Goal: Information Seeking & Learning: Learn about a topic

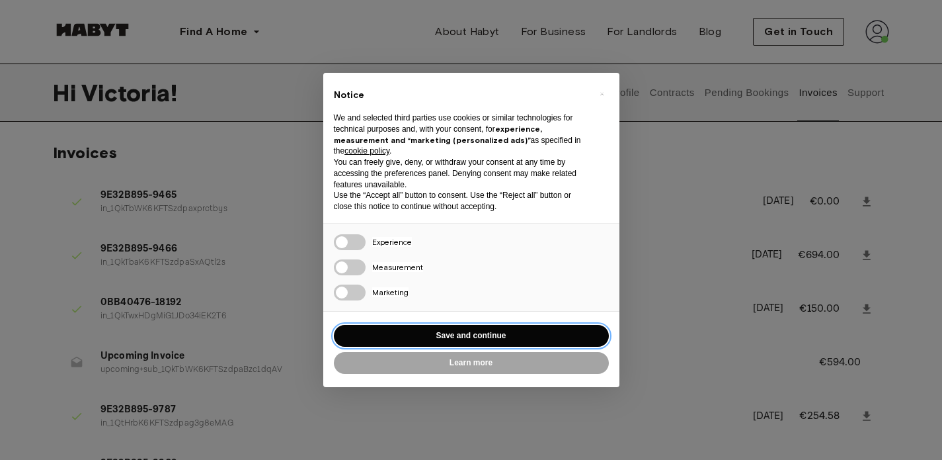
click at [483, 338] on button "Save and continue" at bounding box center [471, 336] width 275 height 22
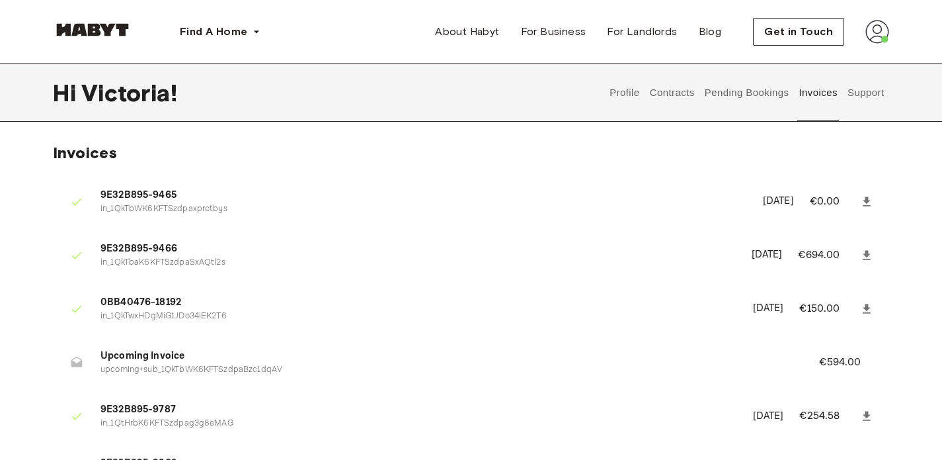
click at [83, 31] on img at bounding box center [92, 29] width 79 height 13
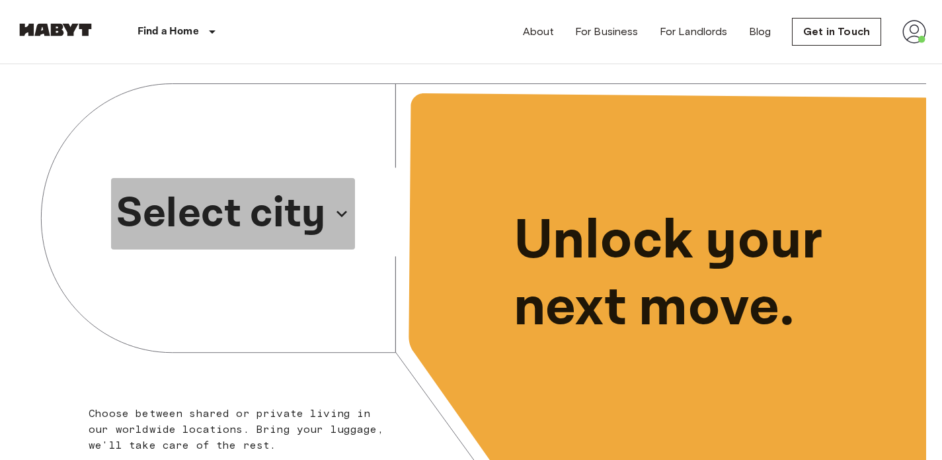
click at [334, 214] on icon "button" at bounding box center [341, 213] width 21 height 21
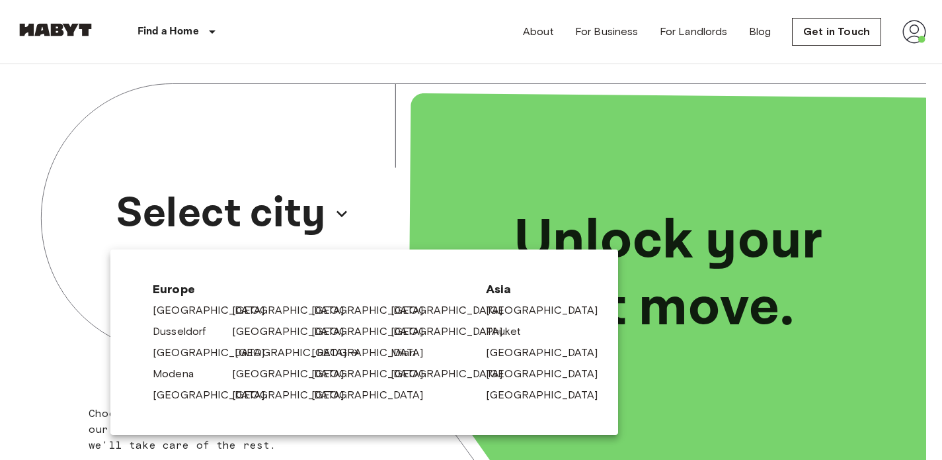
click at [254, 352] on link "[GEOGRAPHIC_DATA]" at bounding box center [298, 353] width 126 height 16
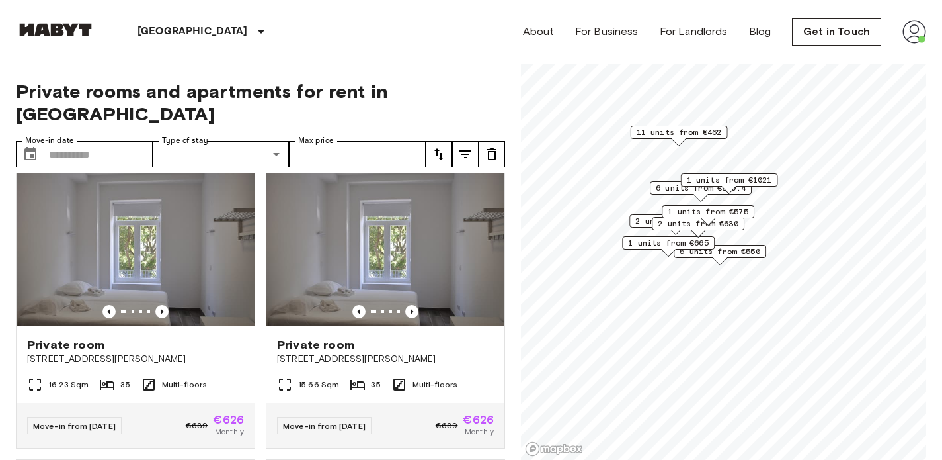
scroll to position [24, 0]
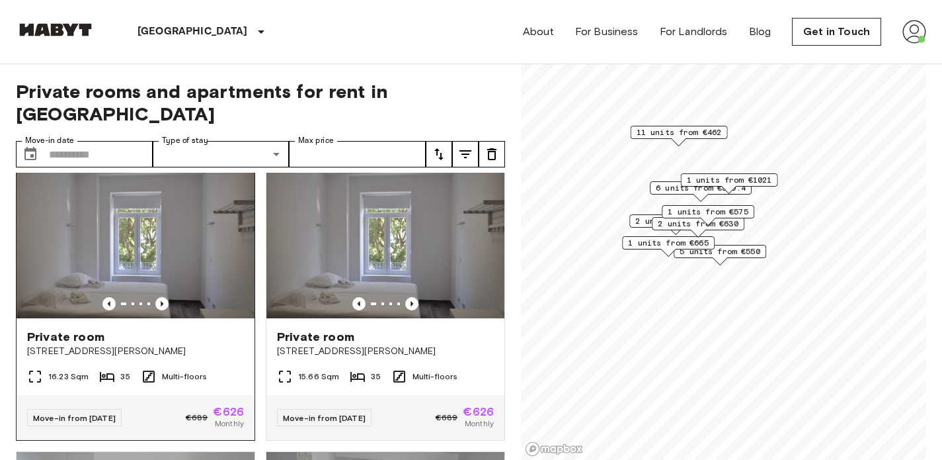
click at [217, 258] on img at bounding box center [136, 238] width 238 height 159
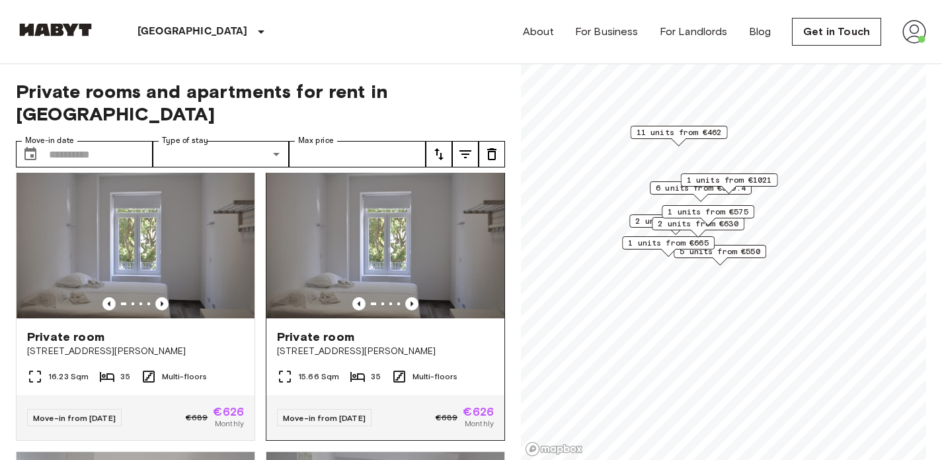
click at [394, 220] on img at bounding box center [385, 238] width 238 height 159
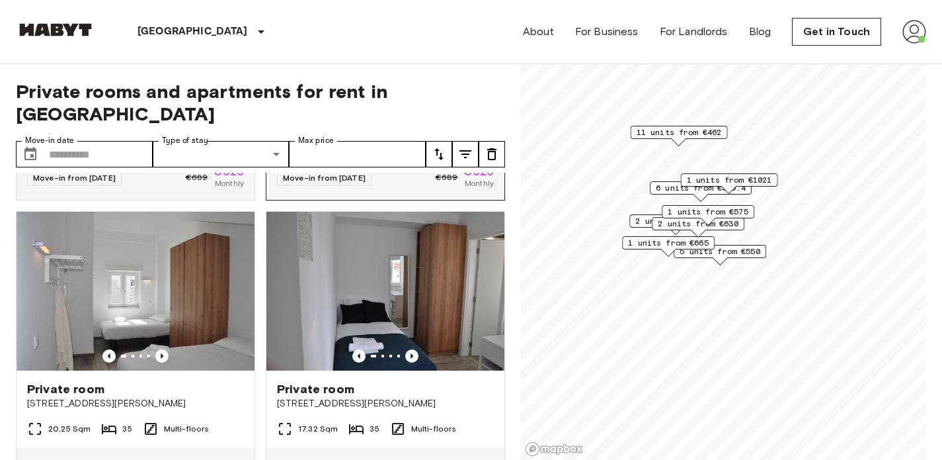
scroll to position [268, 0]
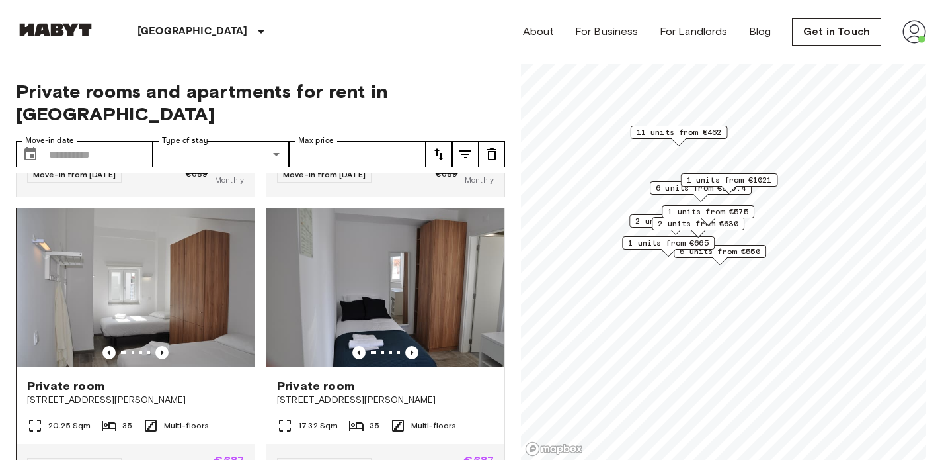
click at [228, 298] on img at bounding box center [136, 287] width 238 height 159
click at [339, 288] on img at bounding box center [385, 287] width 238 height 159
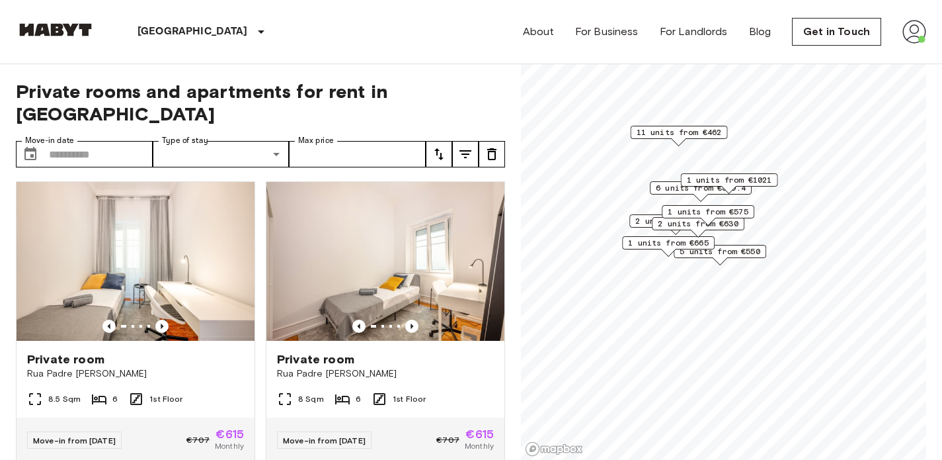
scroll to position [594, 0]
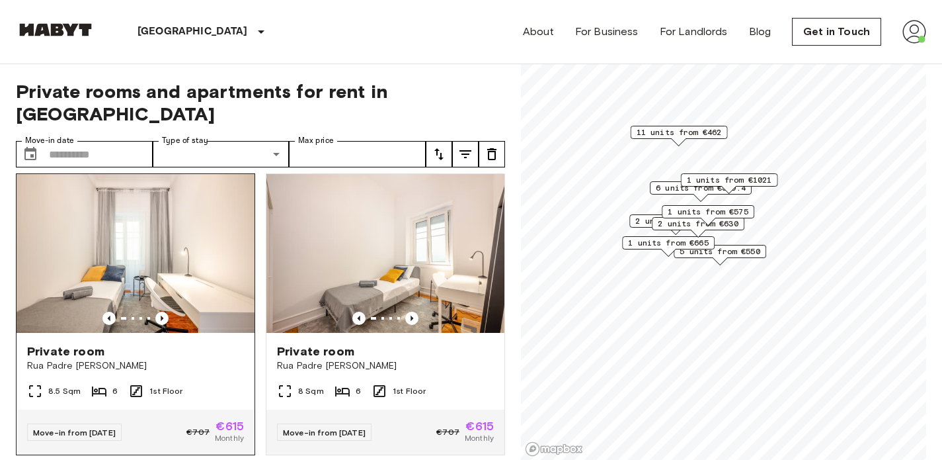
click at [198, 270] on img at bounding box center [136, 253] width 238 height 159
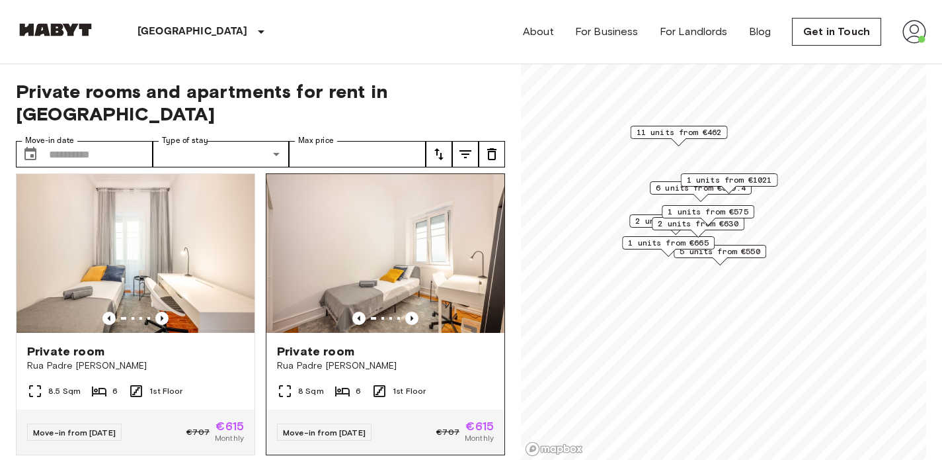
click at [402, 242] on img at bounding box center [385, 253] width 238 height 159
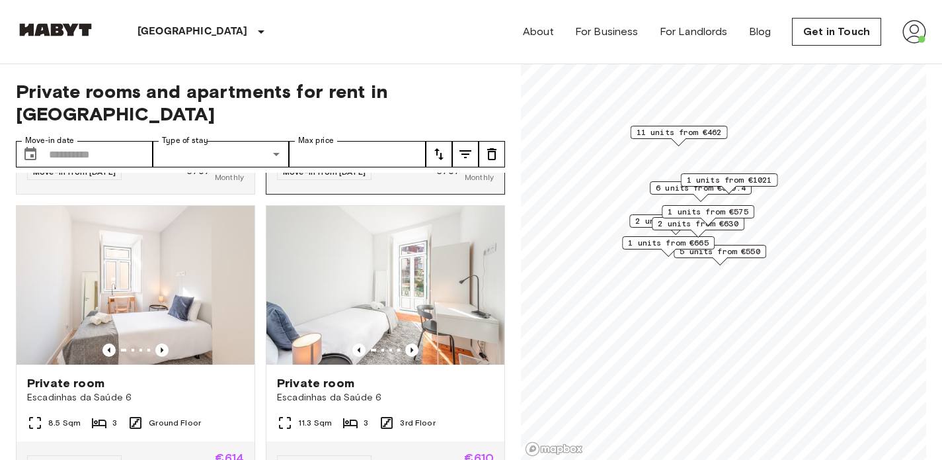
scroll to position [860, 0]
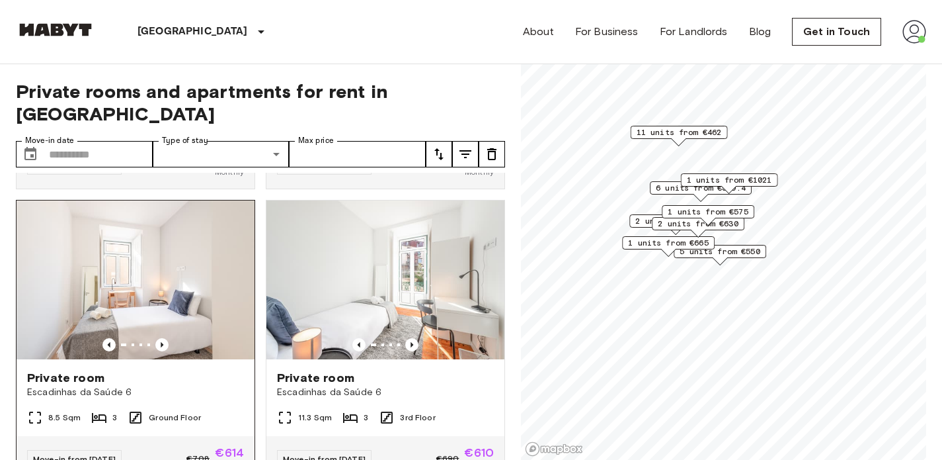
click at [146, 266] on img at bounding box center [136, 279] width 238 height 159
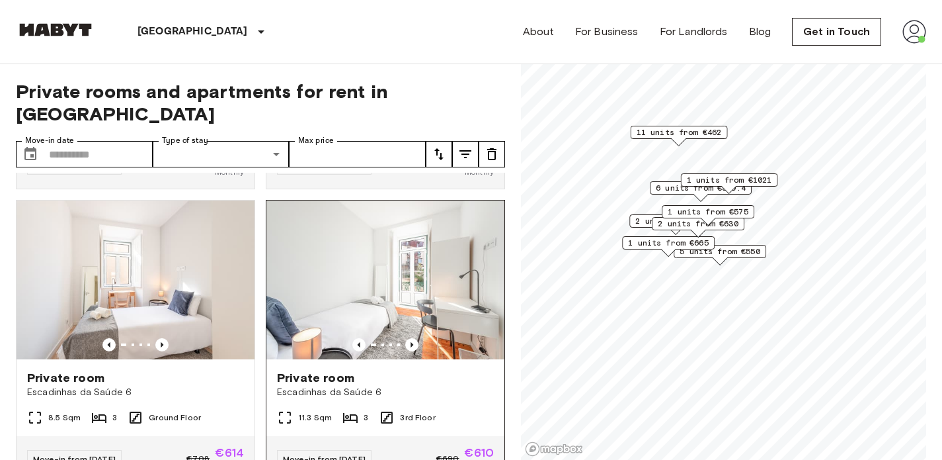
click at [442, 270] on img at bounding box center [385, 279] width 238 height 159
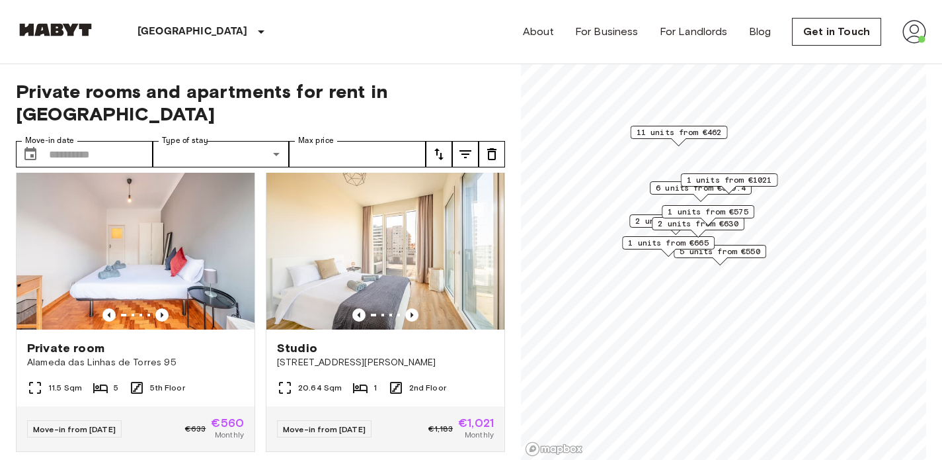
scroll to position [1192, 0]
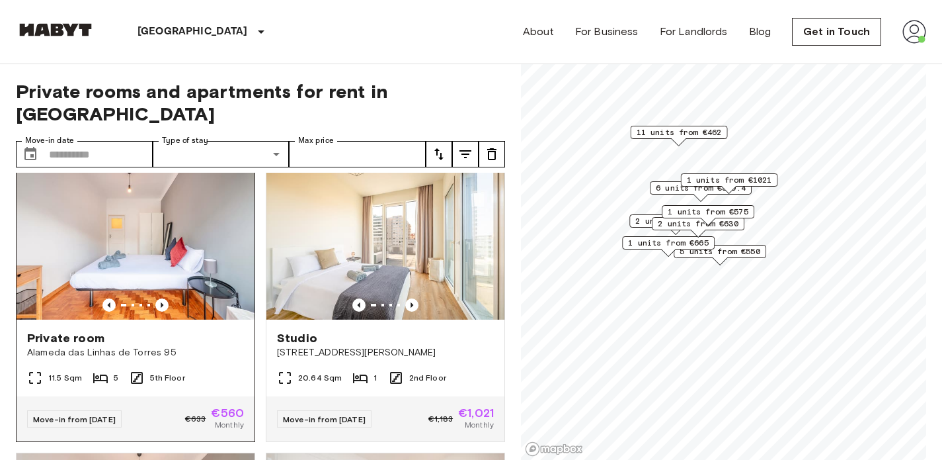
click at [210, 192] on img at bounding box center [136, 240] width 238 height 159
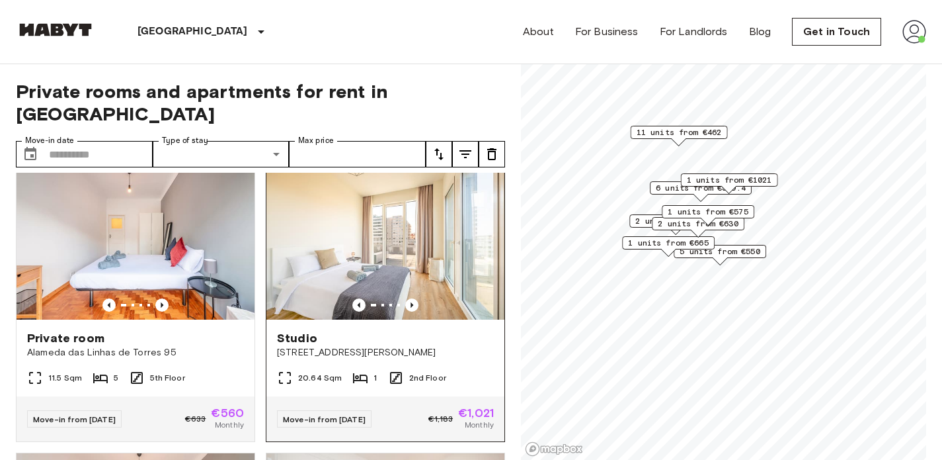
click at [468, 225] on img at bounding box center [385, 240] width 238 height 159
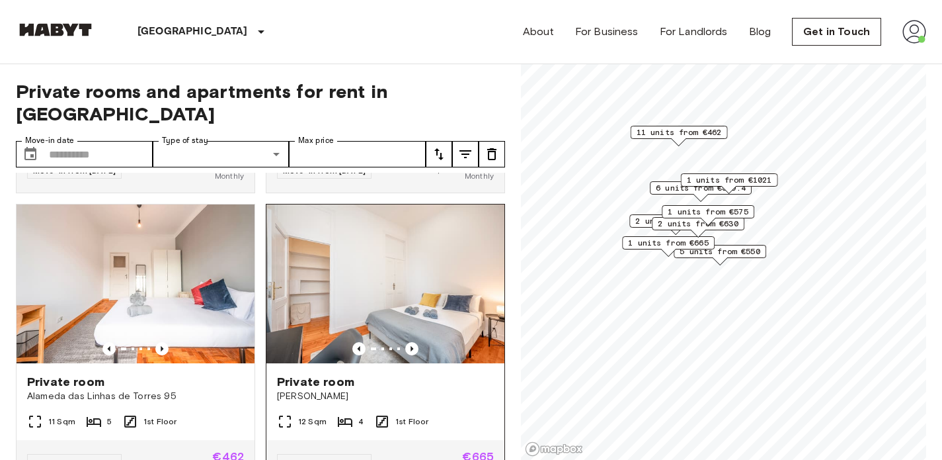
scroll to position [1445, 0]
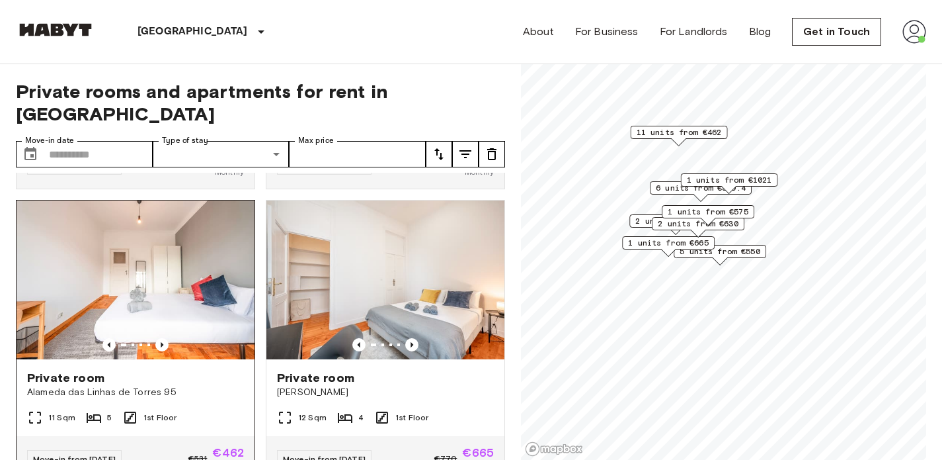
click at [210, 284] on img at bounding box center [136, 279] width 238 height 159
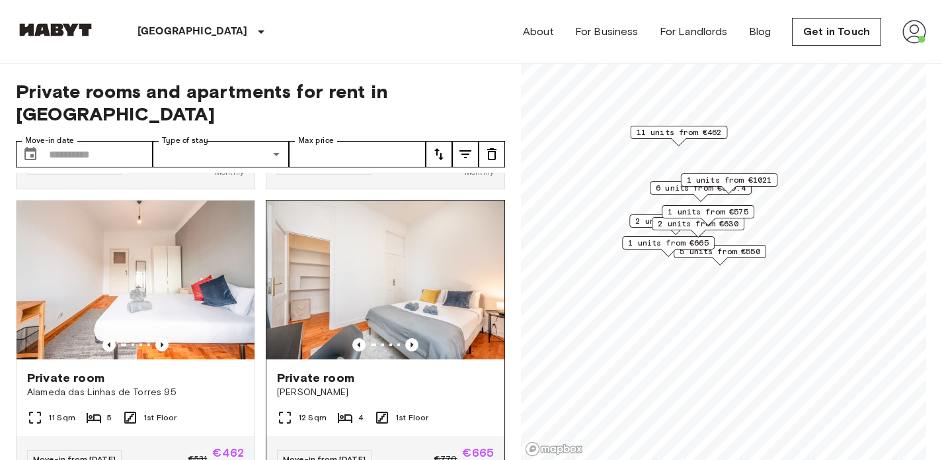
click at [433, 265] on img at bounding box center [385, 279] width 238 height 159
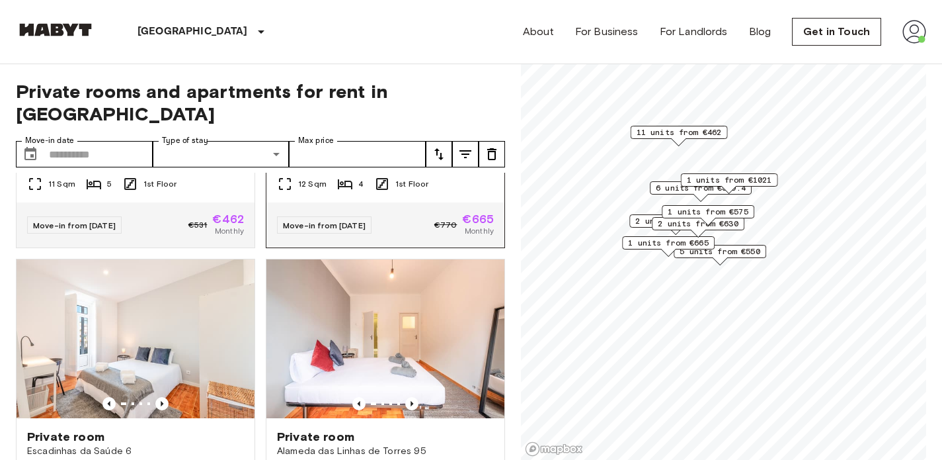
scroll to position [1694, 0]
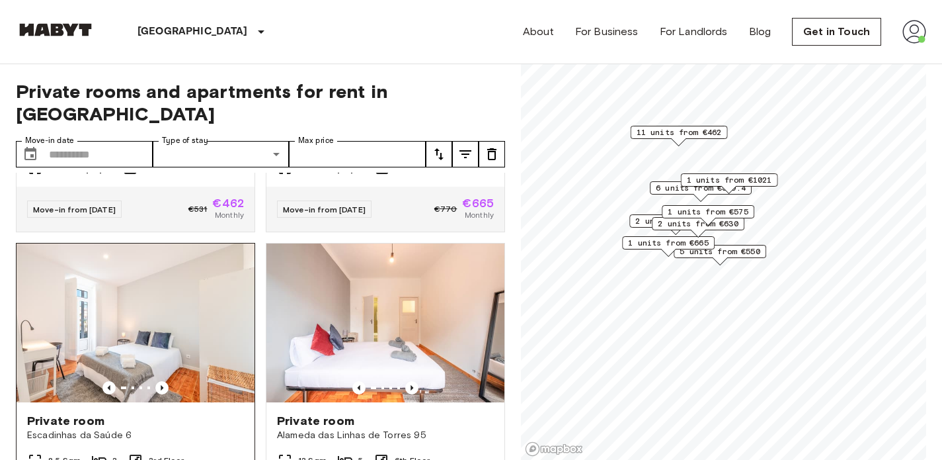
click at [199, 305] on img at bounding box center [136, 322] width 238 height 159
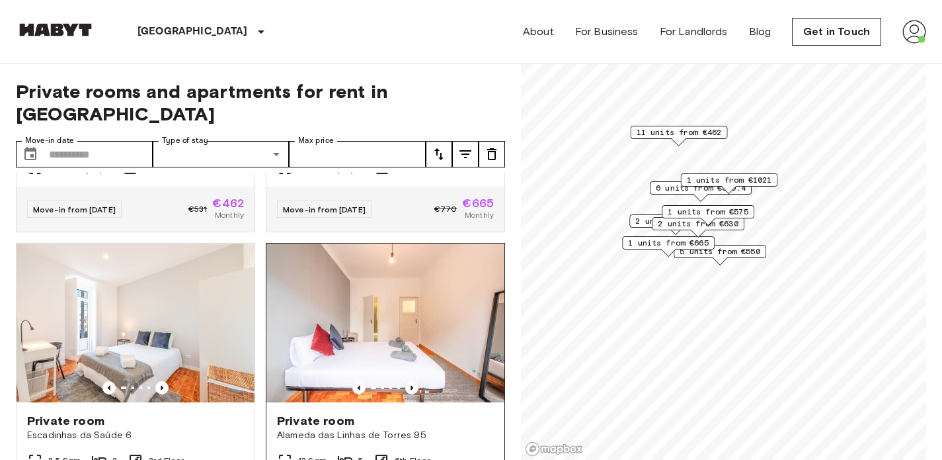
click at [485, 268] on img at bounding box center [385, 322] width 238 height 159
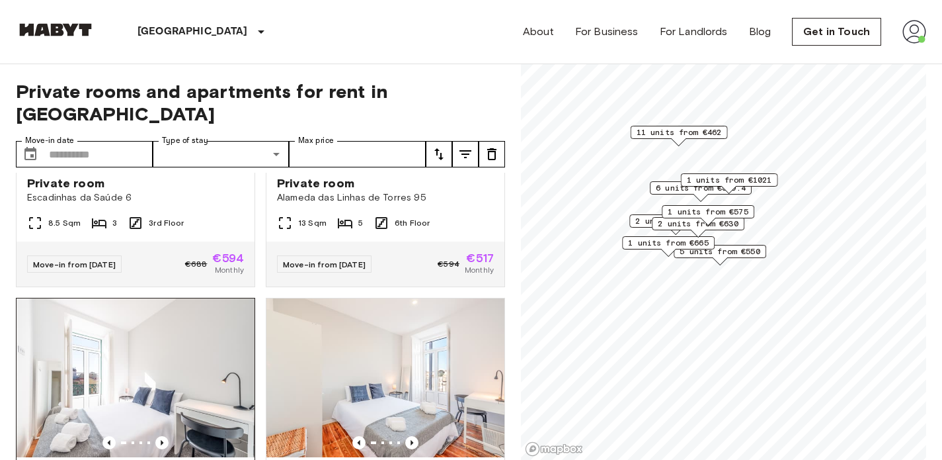
scroll to position [1953, 0]
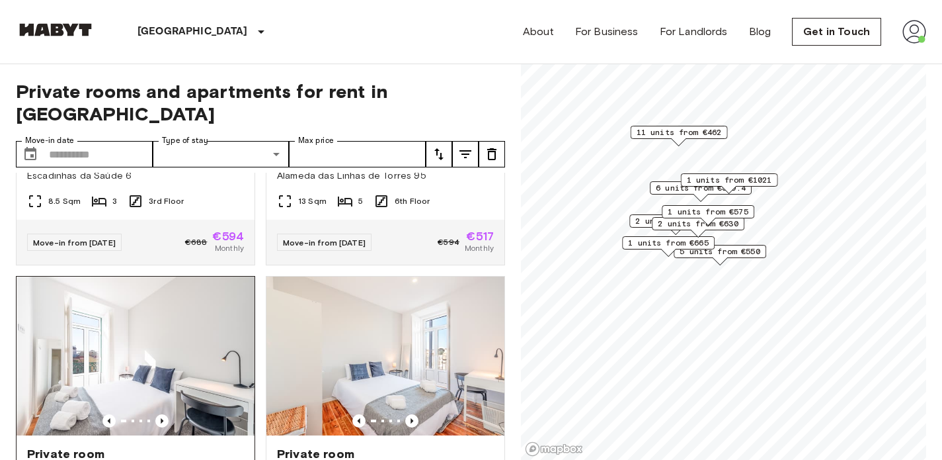
click at [198, 343] on img at bounding box center [136, 355] width 238 height 159
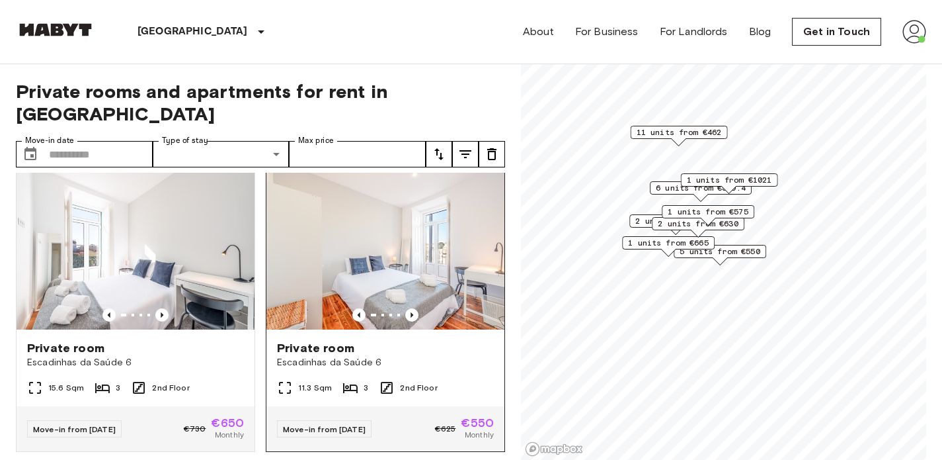
scroll to position [2066, 0]
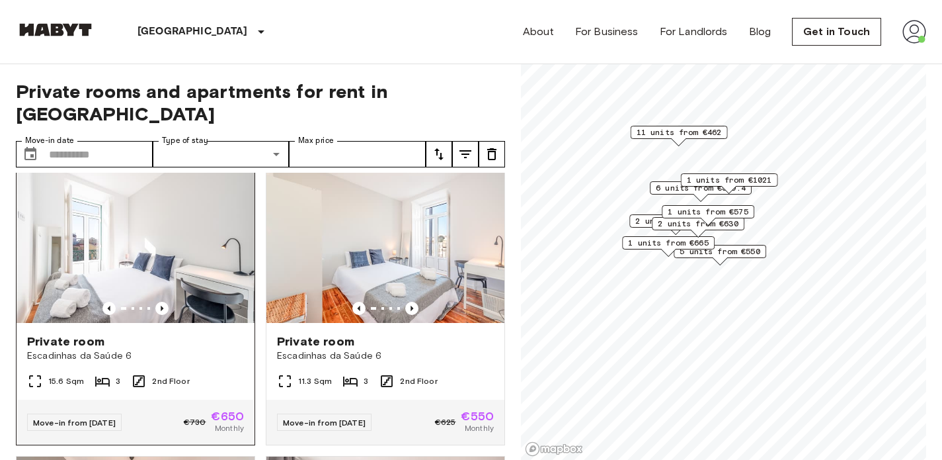
click at [200, 208] on img at bounding box center [136, 243] width 238 height 159
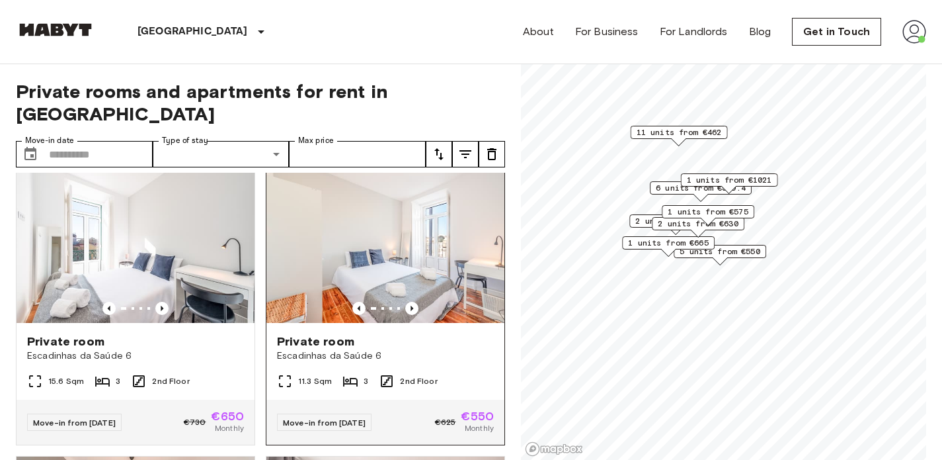
click at [473, 227] on img at bounding box center [385, 243] width 238 height 159
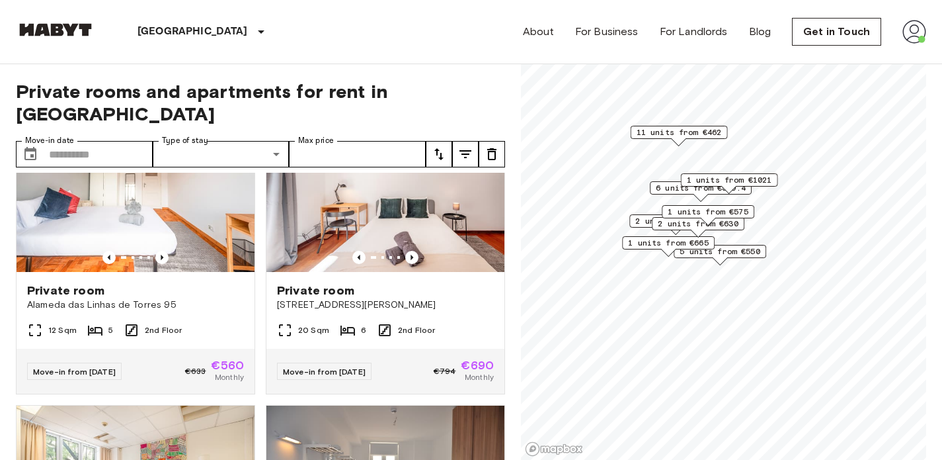
scroll to position [2414, 0]
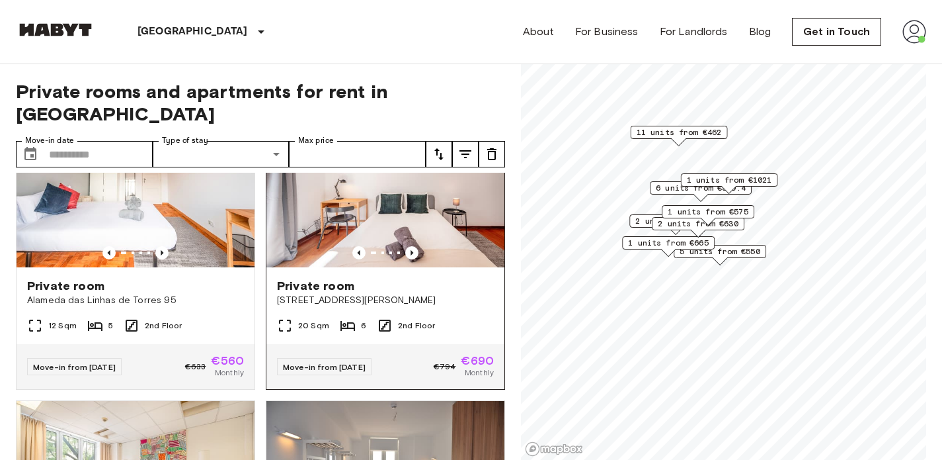
click at [325, 208] on img at bounding box center [385, 187] width 238 height 159
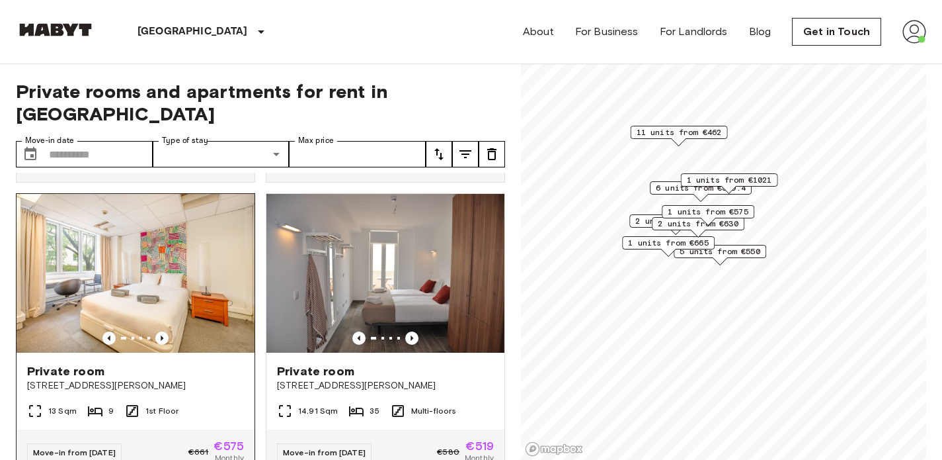
scroll to position [2621, 0]
click at [204, 274] on img at bounding box center [136, 272] width 238 height 159
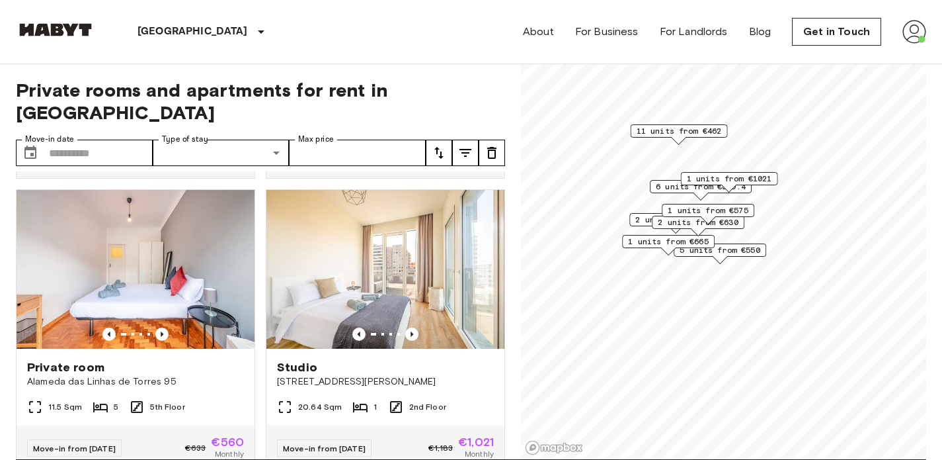
scroll to position [1161, 0]
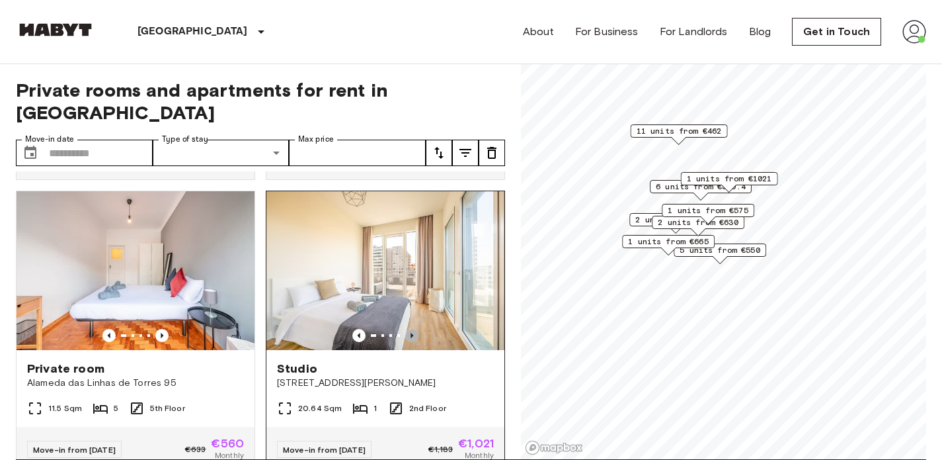
click at [413, 329] on icon "Previous image" at bounding box center [411, 335] width 13 height 13
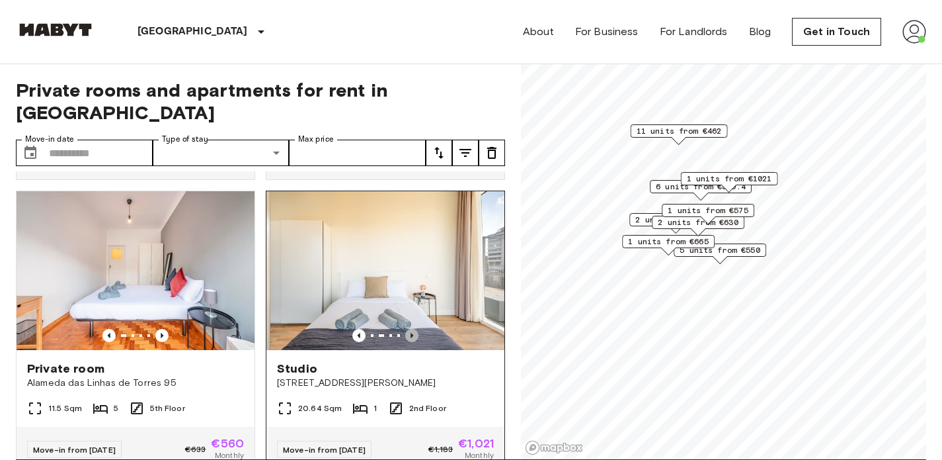
click at [413, 329] on icon "Previous image" at bounding box center [411, 335] width 13 height 13
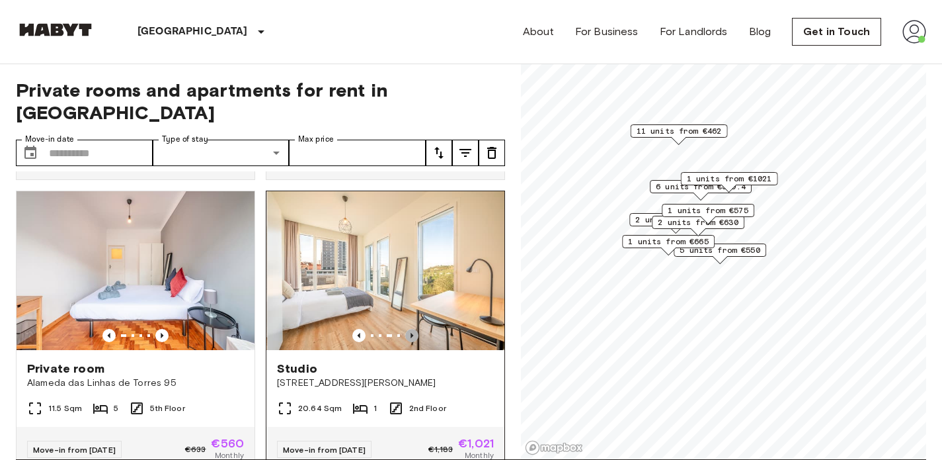
click at [413, 329] on icon "Previous image" at bounding box center [411, 335] width 13 height 13
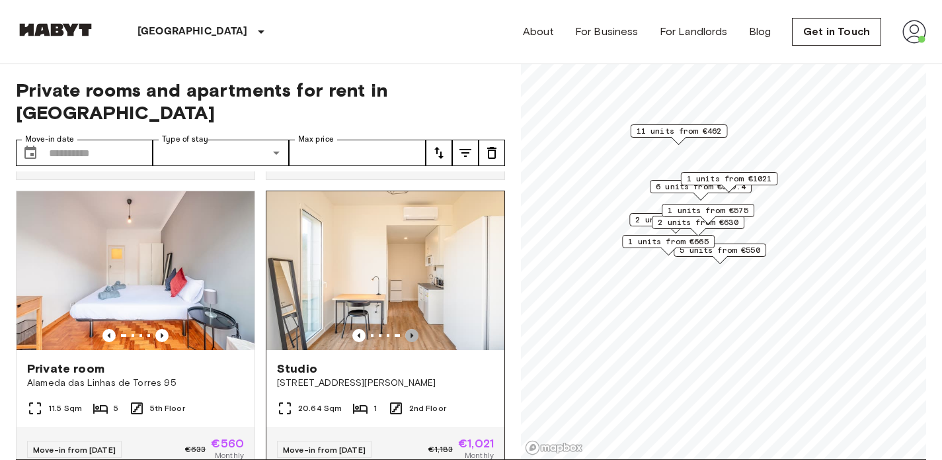
click at [413, 329] on icon "Previous image" at bounding box center [411, 335] width 13 height 13
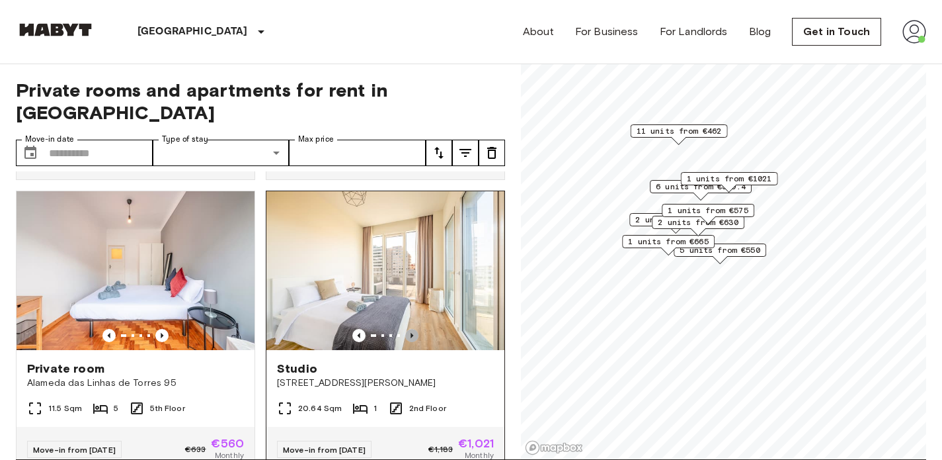
click at [413, 329] on icon "Previous image" at bounding box center [411, 335] width 13 height 13
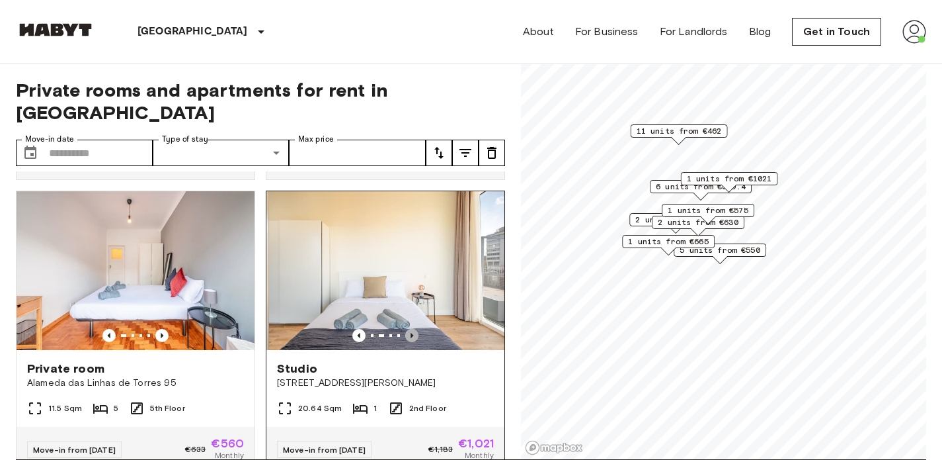
click at [413, 329] on icon "Previous image" at bounding box center [411, 335] width 13 height 13
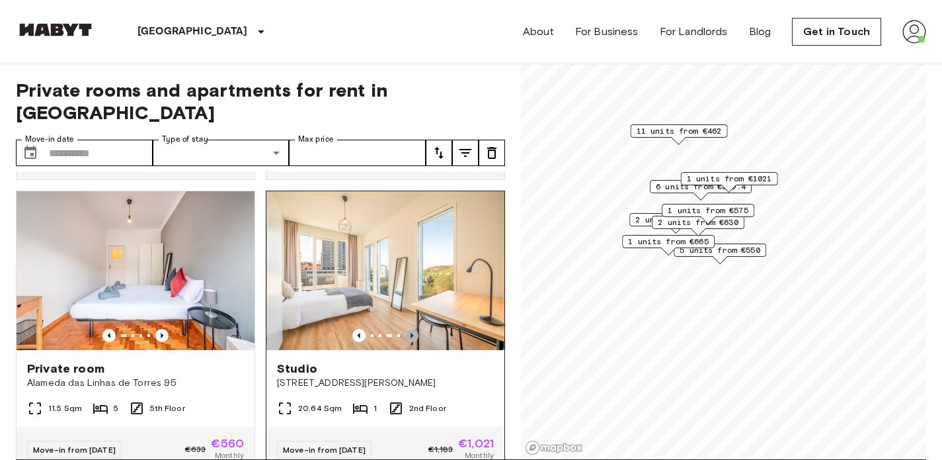
click at [413, 329] on icon "Previous image" at bounding box center [411, 335] width 13 height 13
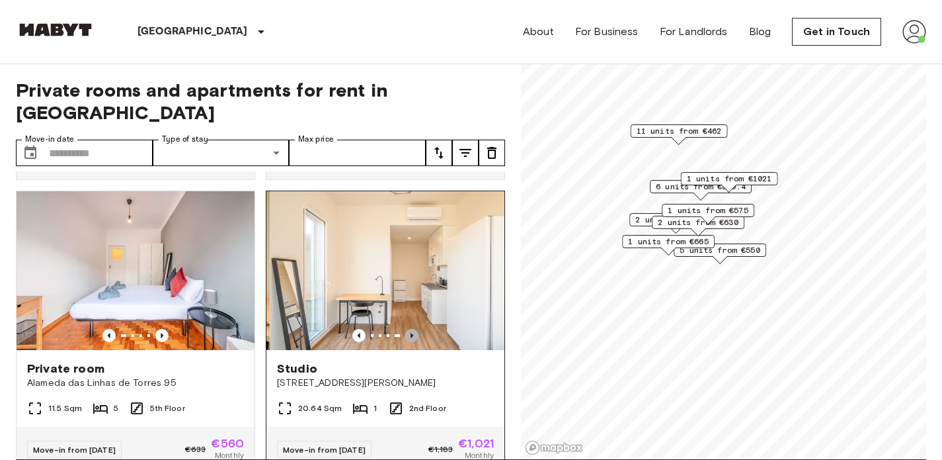
click at [413, 329] on icon "Previous image" at bounding box center [411, 335] width 13 height 13
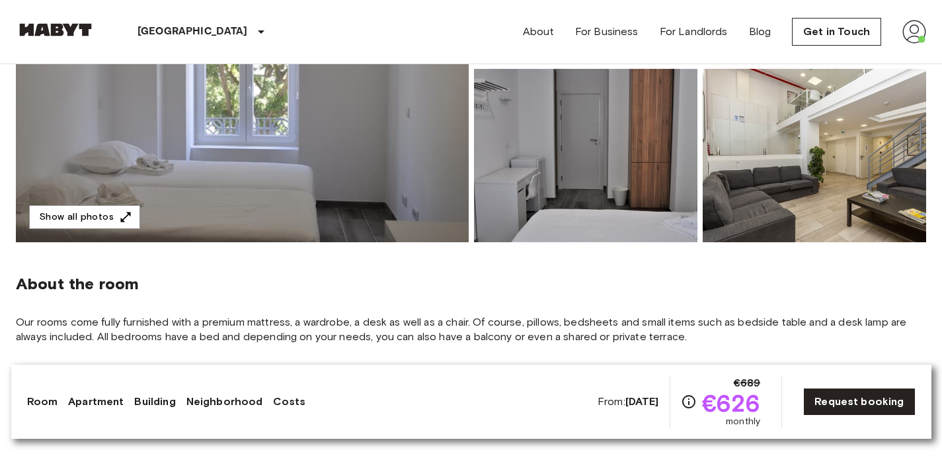
scroll to position [283, 0]
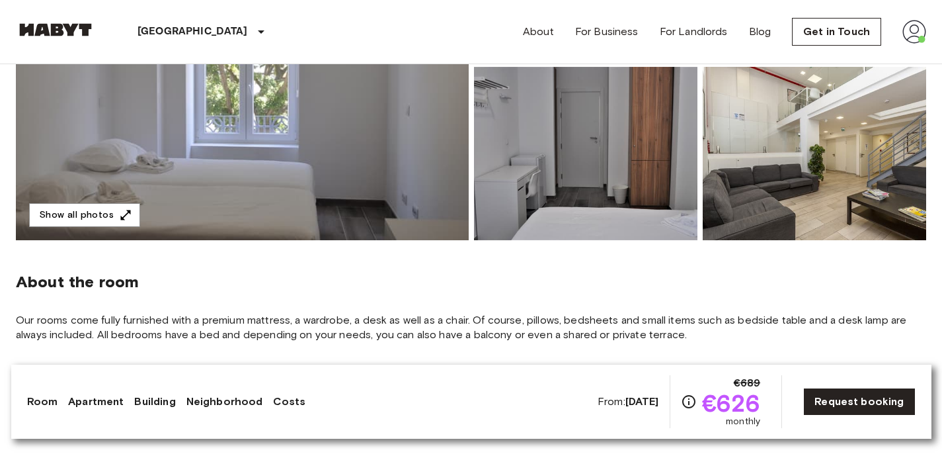
click at [809, 193] on img at bounding box center [815, 153] width 224 height 173
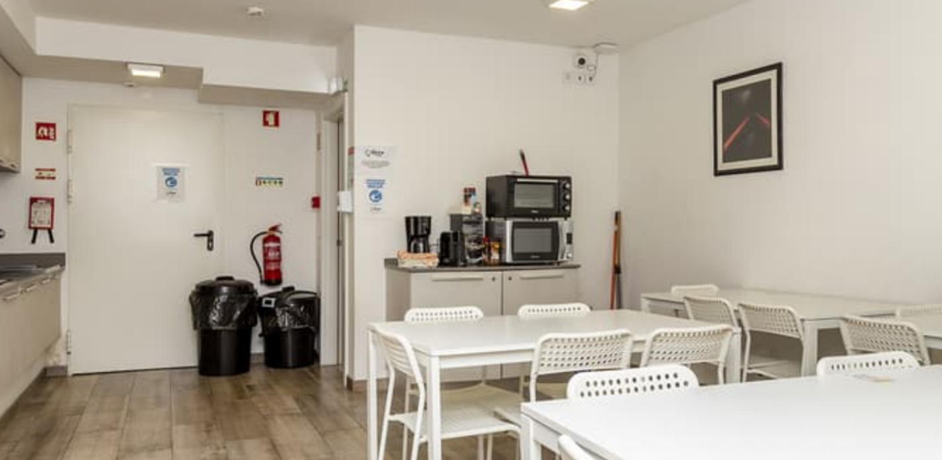
click at [514, 261] on img at bounding box center [471, 248] width 626 height 417
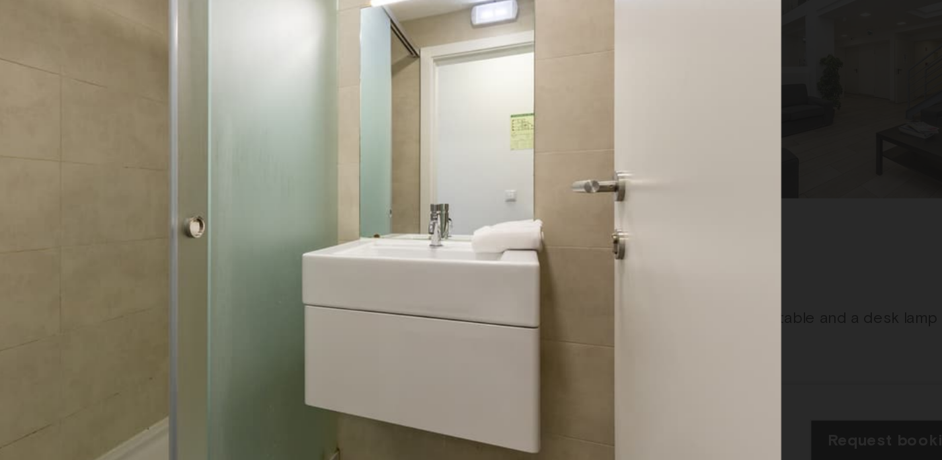
click at [449, 348] on img at bounding box center [471, 248] width 626 height 417
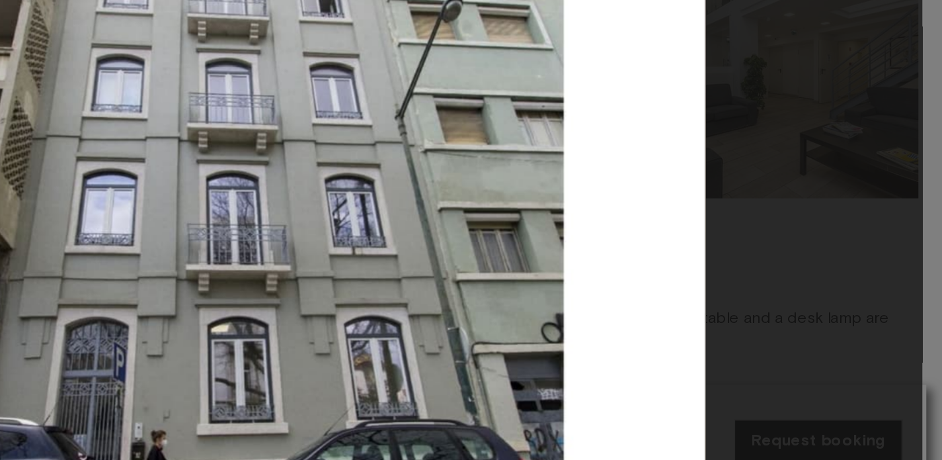
click at [795, 259] on div at bounding box center [471, 248] width 916 height 417
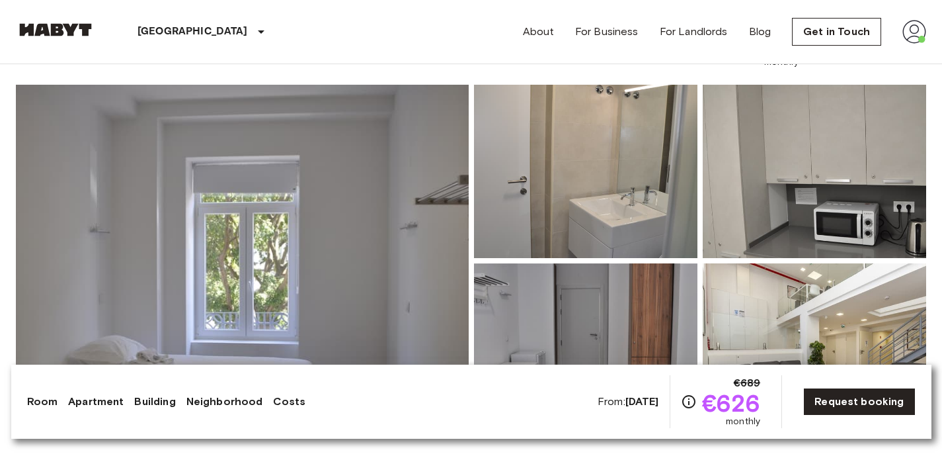
scroll to position [0, 0]
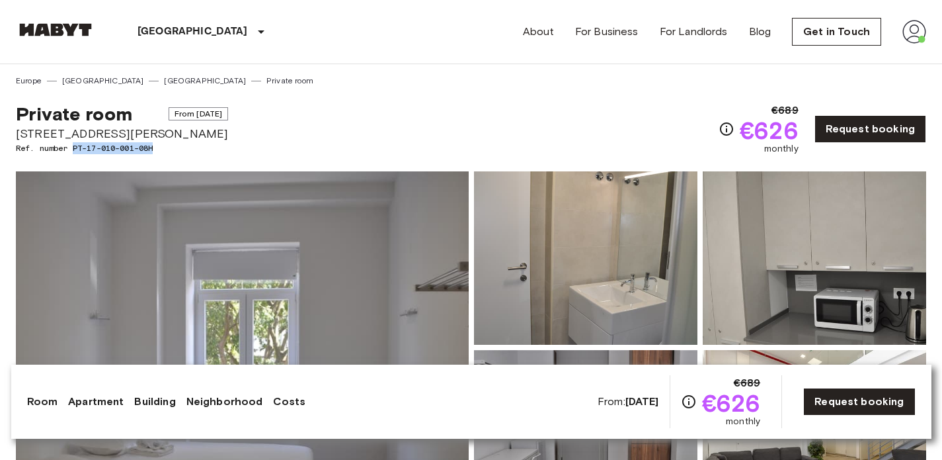
drag, startPoint x: 163, startPoint y: 149, endPoint x: 75, endPoint y: 148, distance: 88.0
click at [75, 148] on span "Ref. number PT-17-010-001-08H" at bounding box center [122, 148] width 212 height 12
copy span "PT-17-010-001-08H"
drag, startPoint x: 164, startPoint y: 145, endPoint x: 70, endPoint y: 147, distance: 93.9
click at [70, 147] on span "Ref. number PT-17-010-001-33H" at bounding box center [122, 148] width 212 height 12
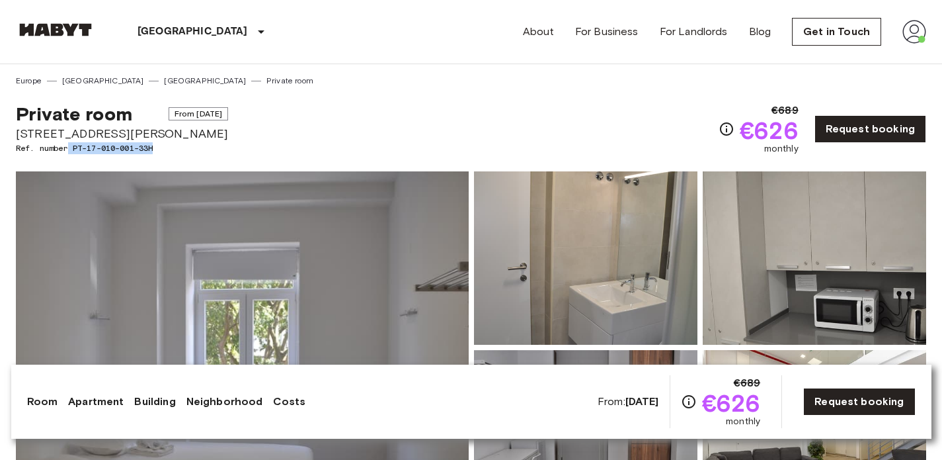
copy span "PT-17-010-001-33H"
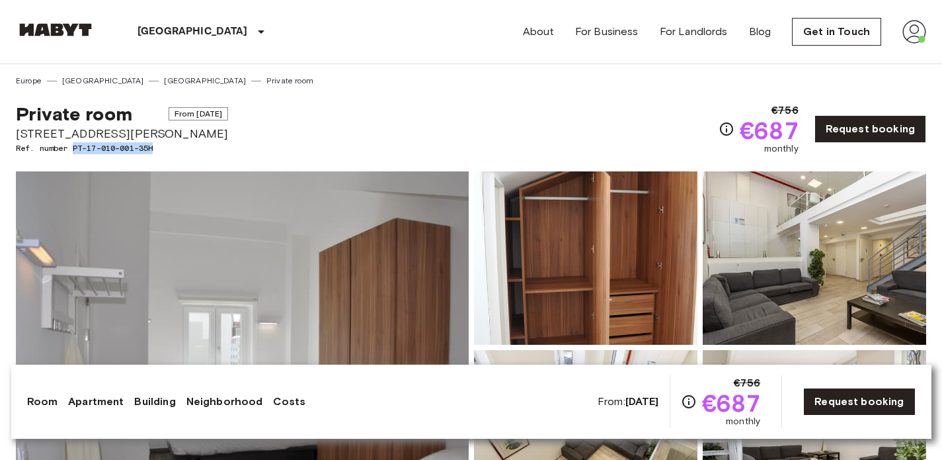
drag, startPoint x: 171, startPoint y: 152, endPoint x: 76, endPoint y: 143, distance: 95.0
click at [76, 143] on span "Ref. number PT-17-010-001-35H" at bounding box center [122, 148] width 212 height 12
copy span "PT-17-010-001-35H"
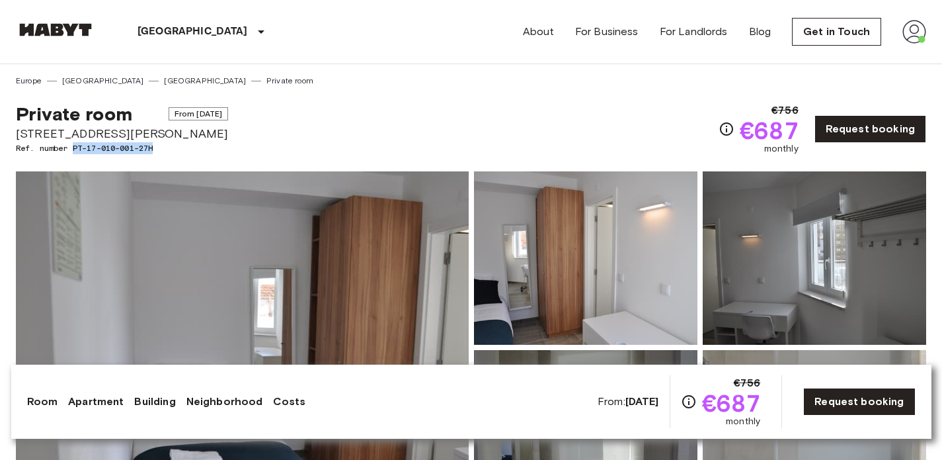
drag, startPoint x: 166, startPoint y: 149, endPoint x: 75, endPoint y: 148, distance: 91.3
click at [75, 148] on span "Ref. number PT-17-010-001-27H" at bounding box center [122, 148] width 212 height 12
copy span "PT-17-010-001-27H"
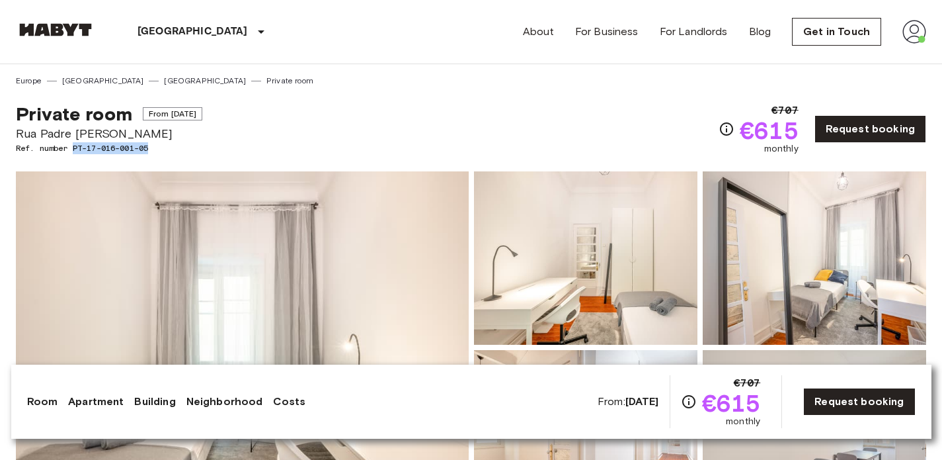
drag, startPoint x: 161, startPoint y: 146, endPoint x: 74, endPoint y: 149, distance: 87.4
click at [74, 149] on span "Ref. number PT-17-016-001-05" at bounding box center [109, 148] width 186 height 12
copy span "PT-17-016-001-05"
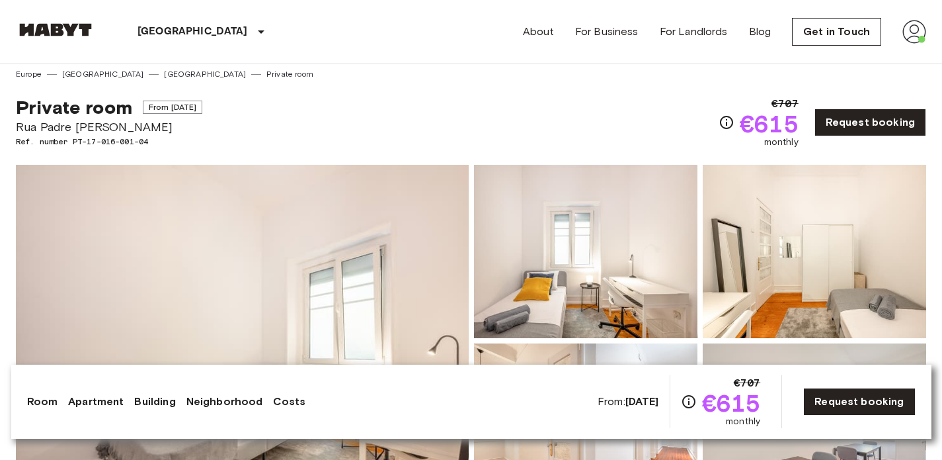
scroll to position [9, 0]
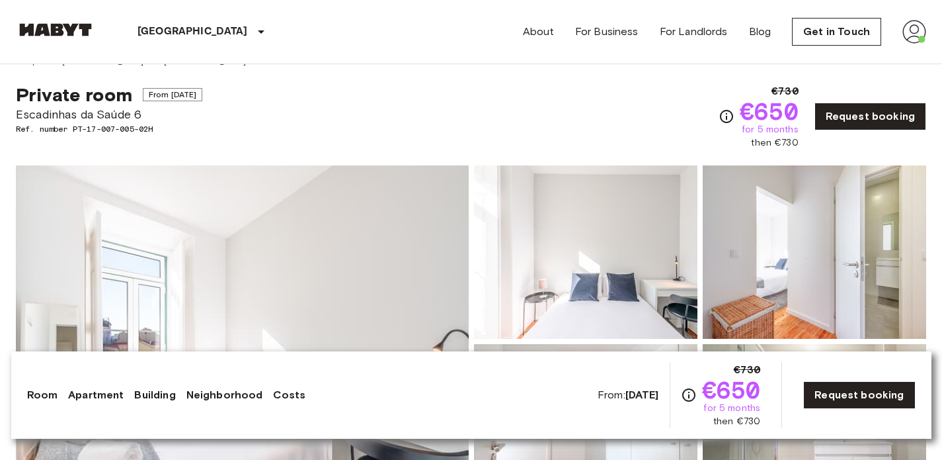
scroll to position [17, 0]
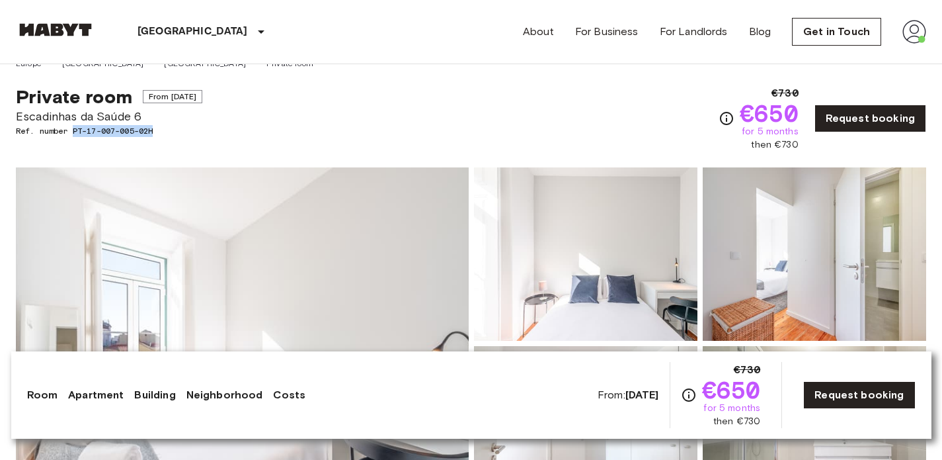
drag, startPoint x: 165, startPoint y: 130, endPoint x: 76, endPoint y: 133, distance: 89.3
click at [76, 133] on span "Ref. number PT-17-007-005-02H" at bounding box center [109, 131] width 186 height 12
drag, startPoint x: 165, startPoint y: 128, endPoint x: 76, endPoint y: 129, distance: 88.6
click at [76, 129] on span "Ref. number PT-17-007-005-02H" at bounding box center [109, 131] width 186 height 12
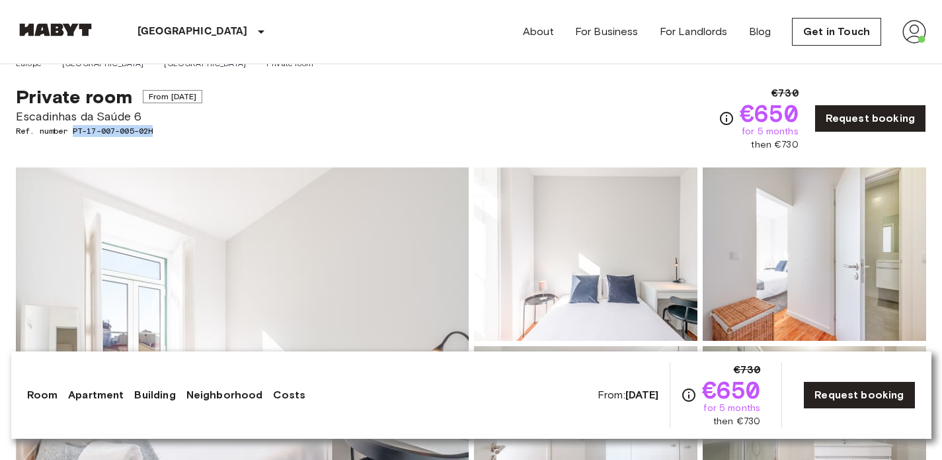
copy span "PT-17-007-005-02H"
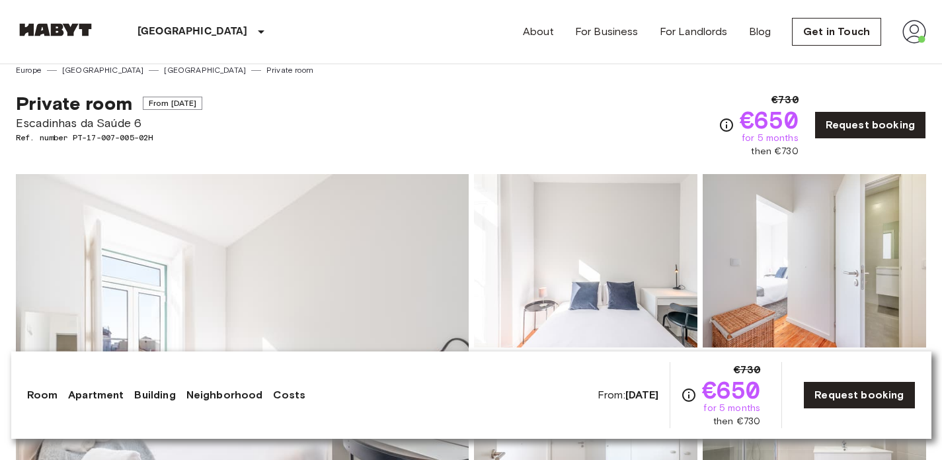
scroll to position [12, 0]
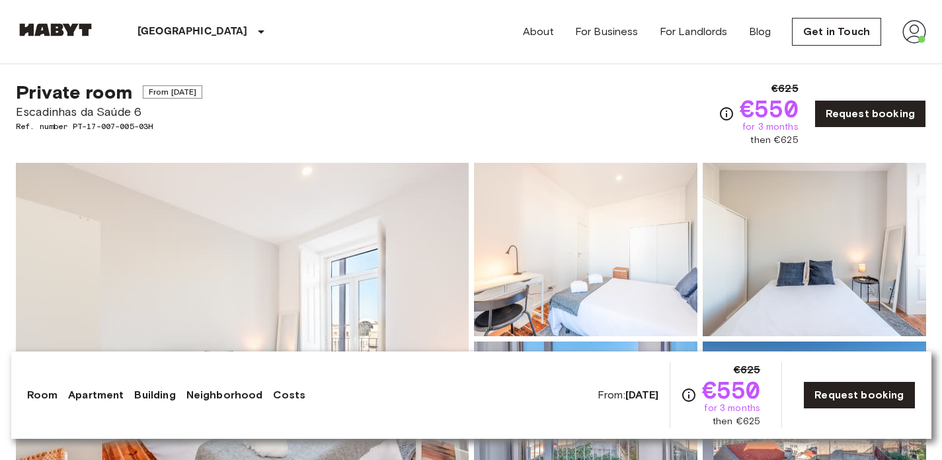
scroll to position [19, 0]
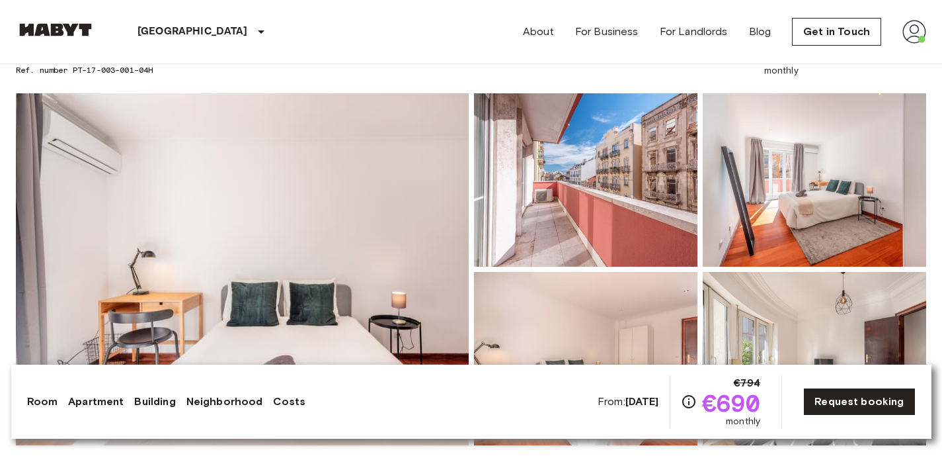
scroll to position [75, 0]
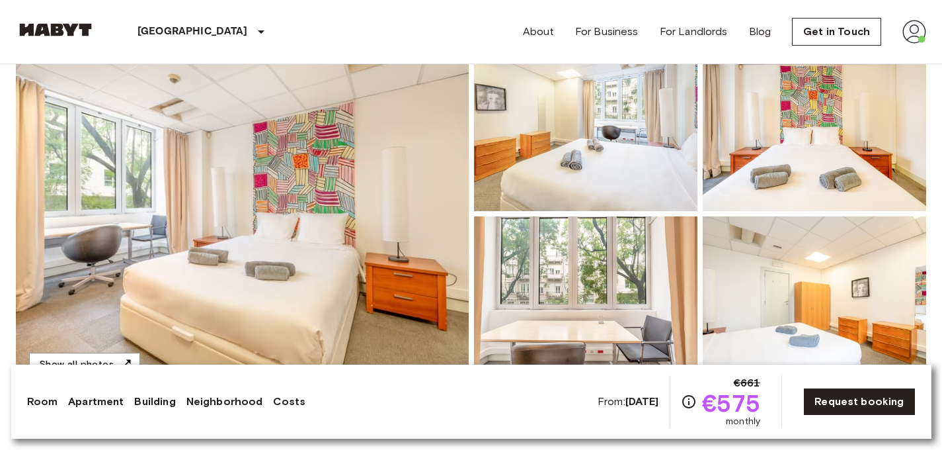
scroll to position [133, 0]
click at [469, 245] on div at bounding box center [583, 301] width 229 height 179
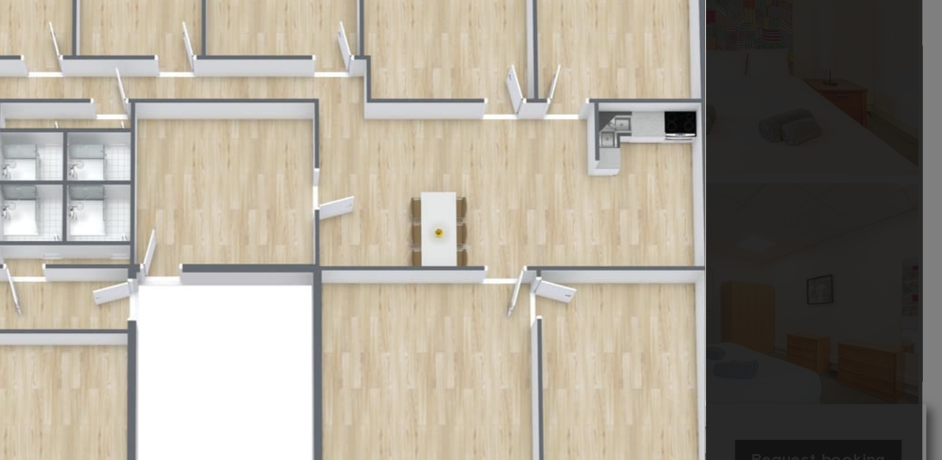
click at [766, 225] on img at bounding box center [471, 248] width 626 height 417
click at [815, 212] on div at bounding box center [471, 248] width 916 height 417
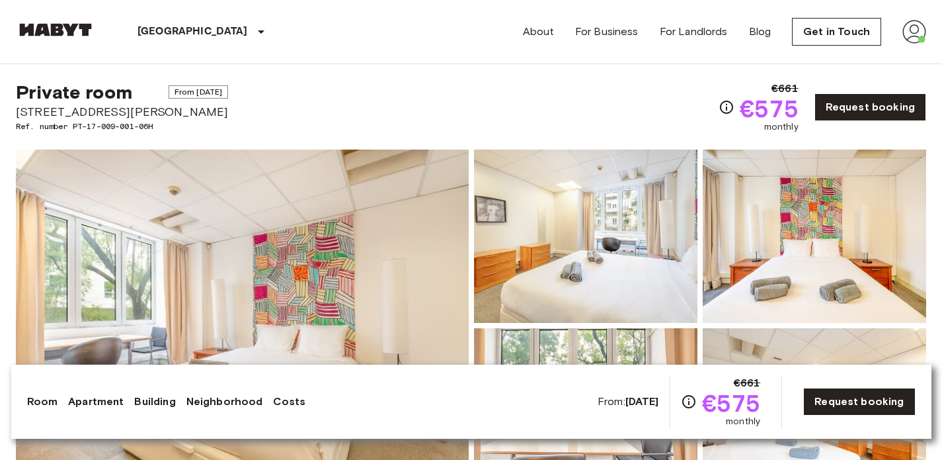
scroll to position [0, 0]
